Goal: Task Accomplishment & Management: Manage account settings

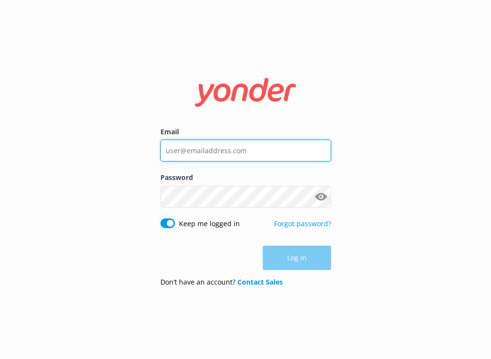
type input "[EMAIL_ADDRESS][DOMAIN_NAME]"
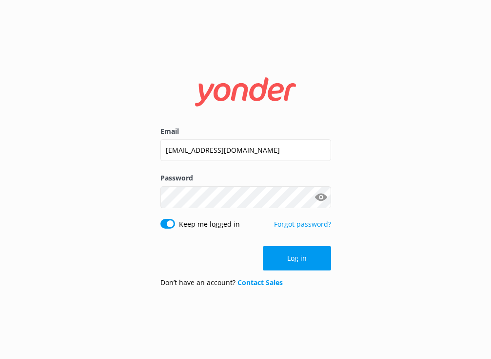
click at [398, 190] on div "Email [EMAIL_ADDRESS][DOMAIN_NAME] Password Show password Keep me logged in For…" at bounding box center [245, 179] width 491 height 359
click at [329, 244] on form "Email [EMAIL_ADDRESS][DOMAIN_NAME] Password Show password Keep me logged in For…" at bounding box center [245, 179] width 170 height 231
click at [326, 249] on button "Log in" at bounding box center [297, 258] width 68 height 24
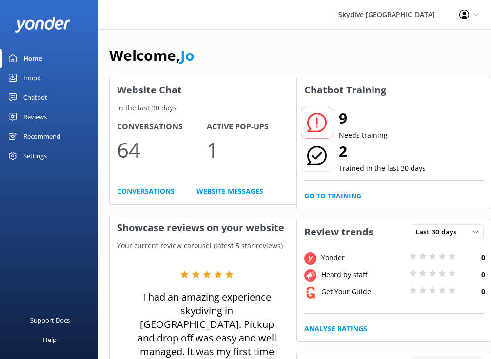
click at [47, 76] on link "Inbox" at bounding box center [48, 77] width 97 height 19
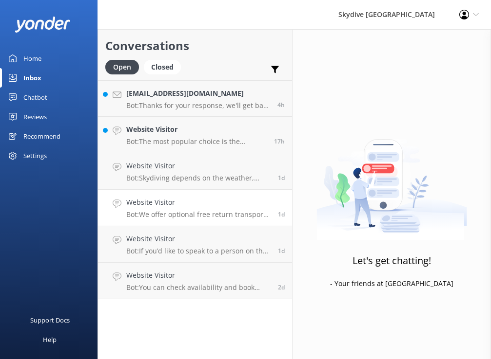
click at [194, 221] on link "Website Visitor Bot: We offer optional free return transport from [GEOGRAPHIC_D…" at bounding box center [195, 208] width 194 height 37
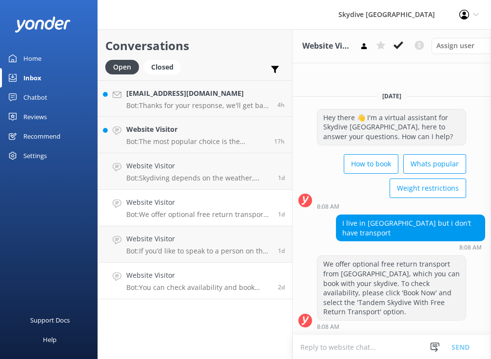
click at [190, 274] on h4 "Website Visitor" at bounding box center [198, 275] width 144 height 11
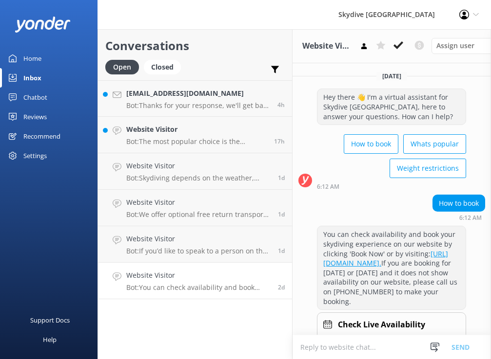
scroll to position [30, 0]
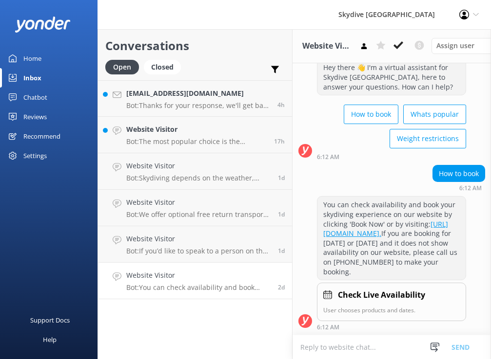
click at [44, 115] on div "Reviews" at bounding box center [34, 116] width 23 height 19
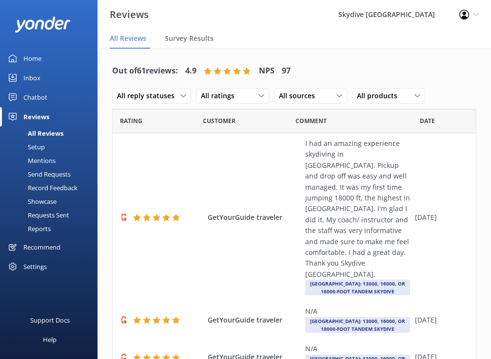
click at [38, 98] on div "Chatbot" at bounding box center [35, 97] width 24 height 19
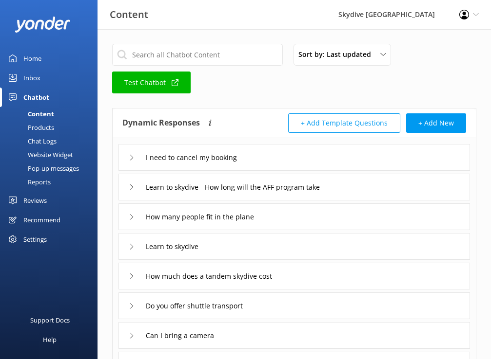
click at [30, 72] on div "Inbox" at bounding box center [31, 77] width 17 height 19
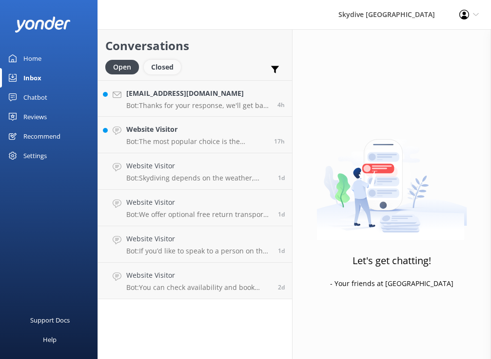
click at [160, 71] on div "Closed" at bounding box center [162, 67] width 37 height 15
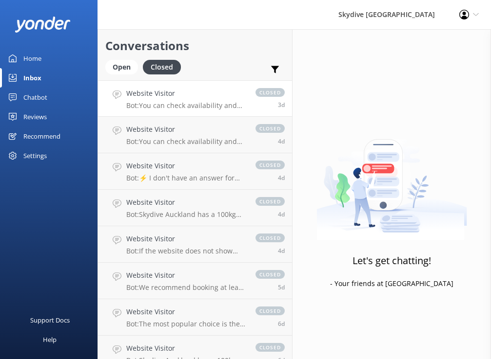
click at [161, 106] on p "Bot: You can check availability and book your skydiving experience on our websi…" at bounding box center [185, 105] width 119 height 9
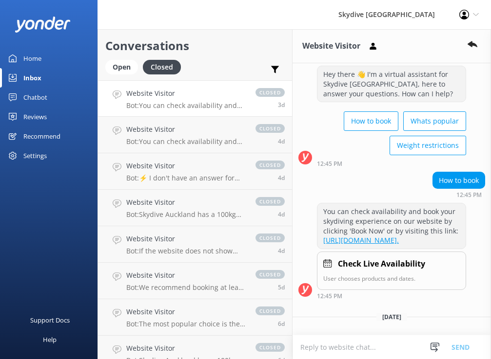
scroll to position [38, 0]
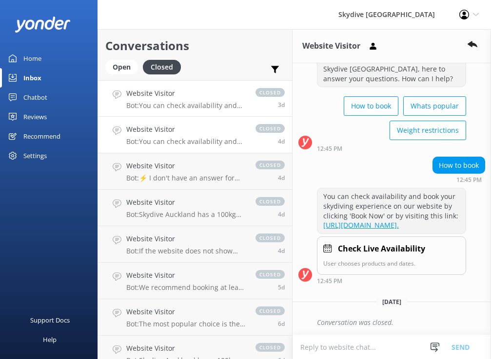
click at [156, 142] on p "Bot: You can check availability and book your skydiving experience on our websi…" at bounding box center [185, 141] width 119 height 9
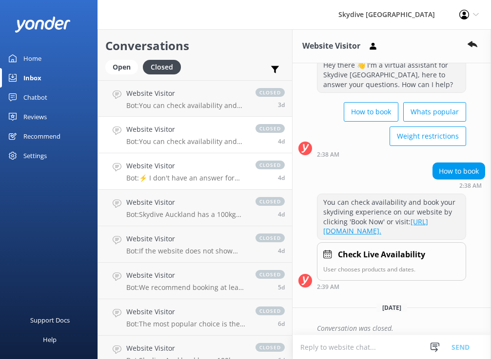
scroll to position [38, 0]
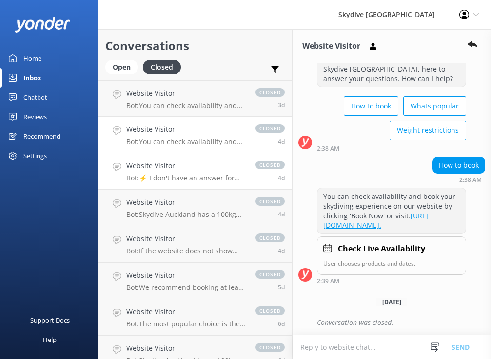
click at [165, 175] on p "Bot: ⚡ I don't have an answer for that in my knowledge base. Please try and rep…" at bounding box center [185, 178] width 119 height 9
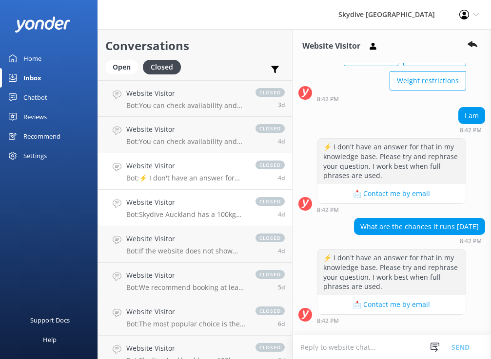
scroll to position [128, 0]
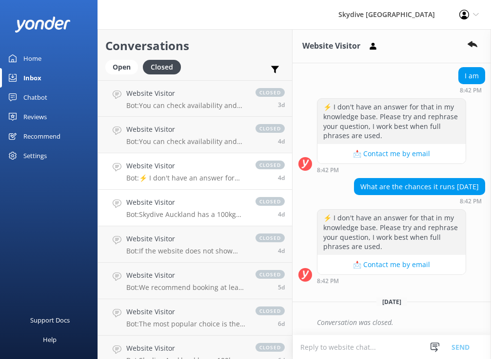
click at [193, 204] on h4 "Website Visitor" at bounding box center [185, 202] width 119 height 11
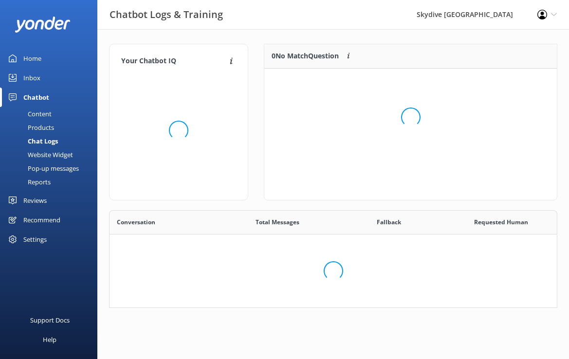
scroll to position [98, 449]
